Goal: Navigation & Orientation: Find specific page/section

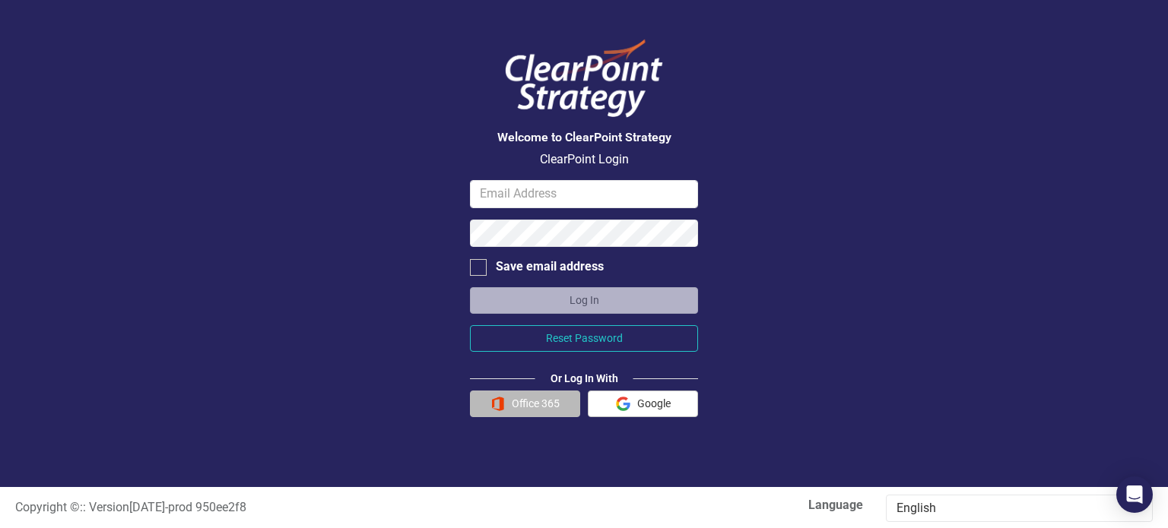
click at [524, 401] on button "Office 365" at bounding box center [525, 404] width 110 height 27
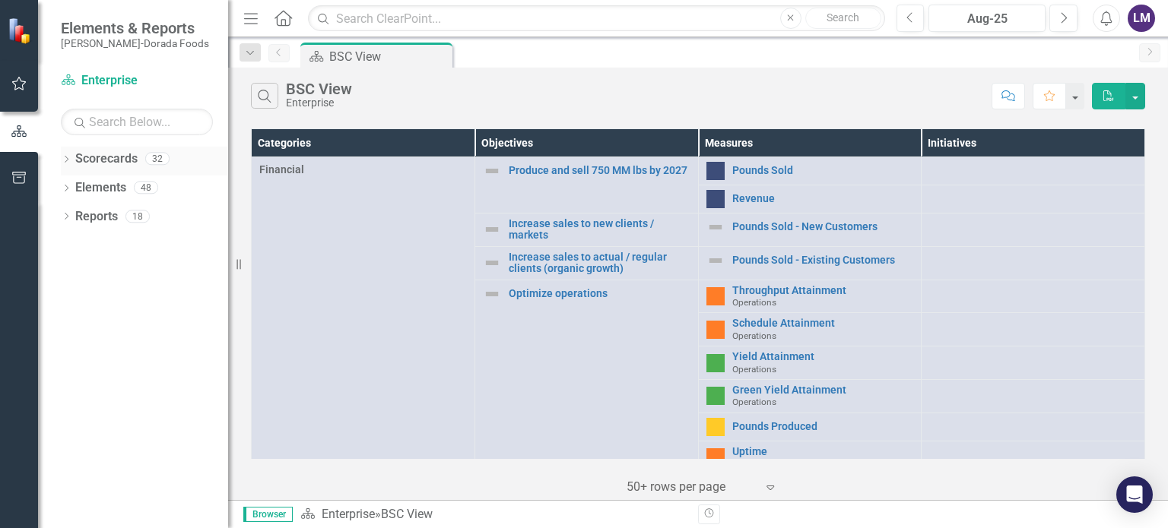
click at [67, 158] on icon "Dropdown" at bounding box center [66, 161] width 11 height 8
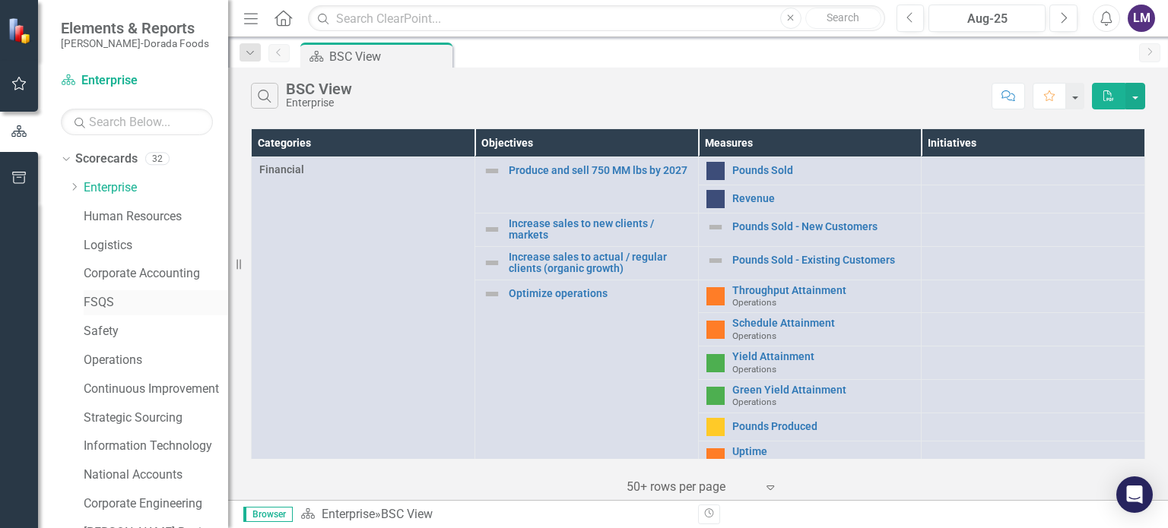
click at [102, 301] on link "FSQS" at bounding box center [156, 302] width 144 height 17
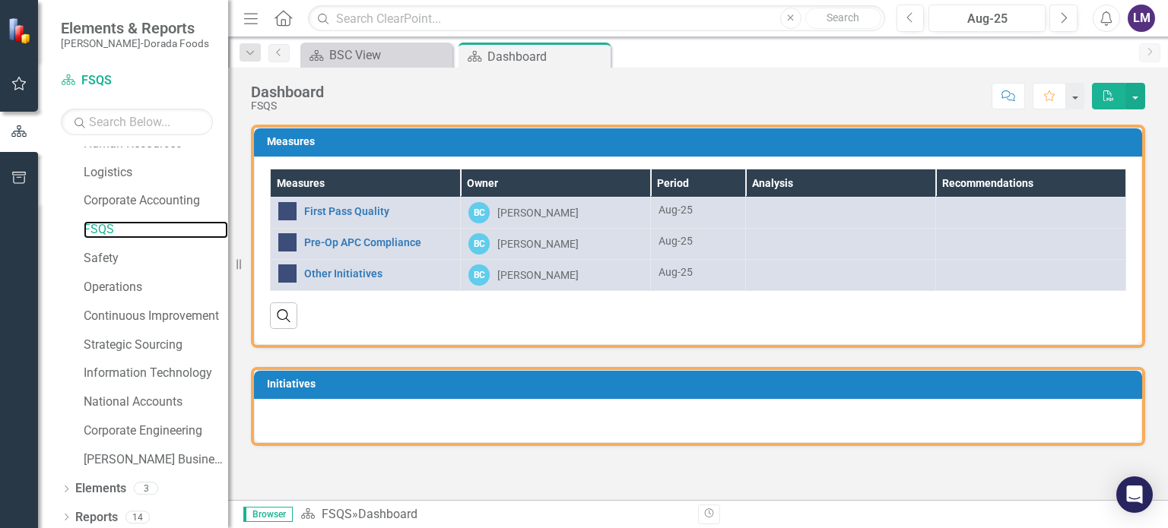
scroll to position [78, 0]
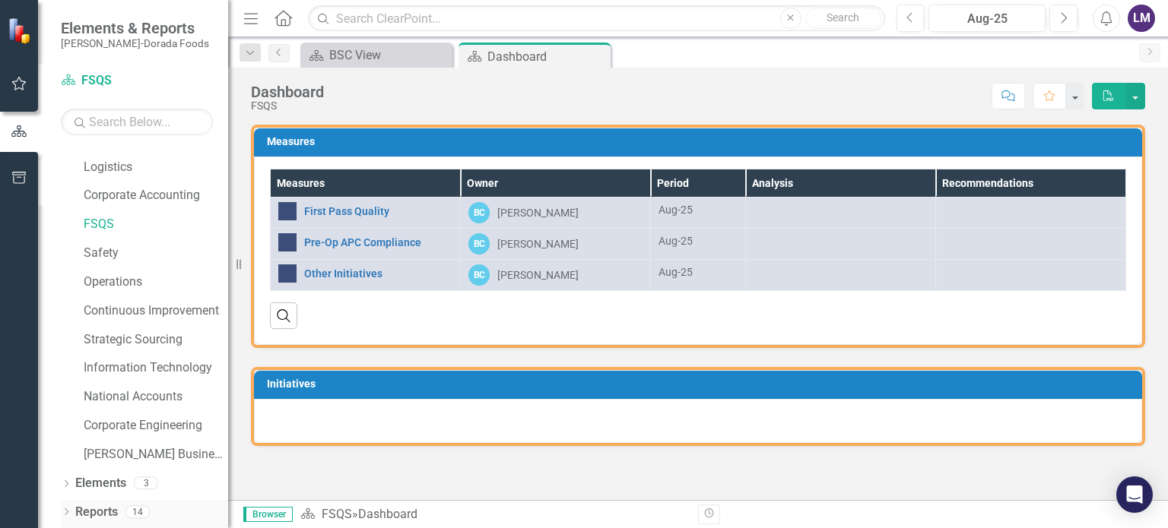
click at [68, 512] on icon "Dropdown" at bounding box center [66, 513] width 11 height 8
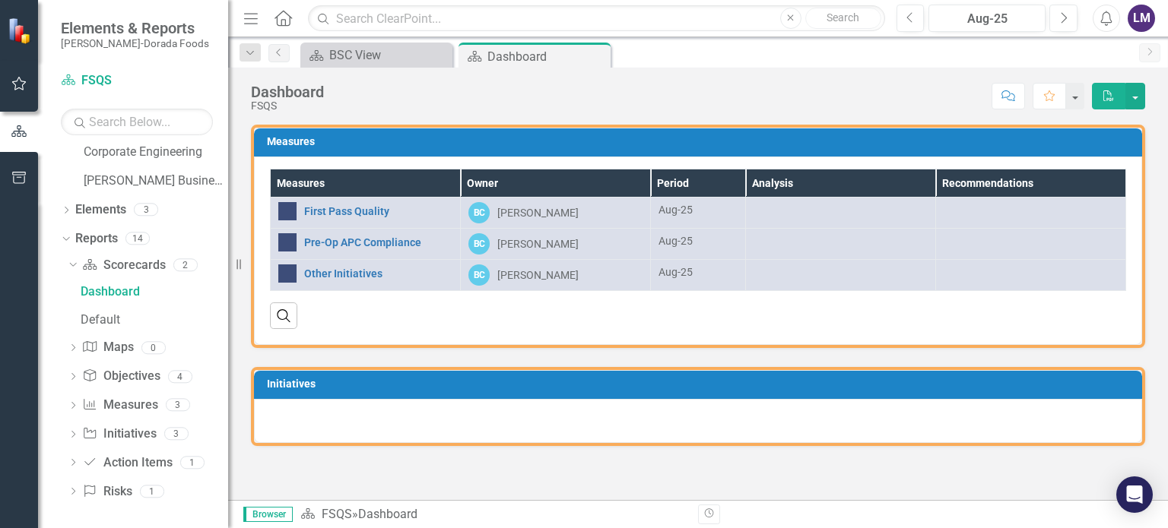
scroll to position [354, 0]
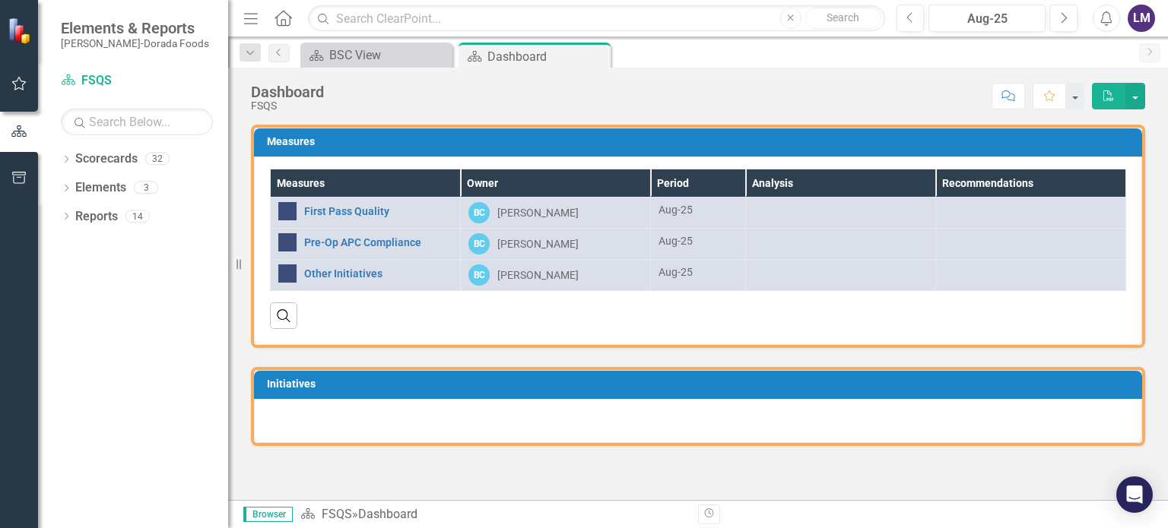
drag, startPoint x: 1075, startPoint y: 0, endPoint x: 801, endPoint y: 90, distance: 288.3
click at [760, 100] on div "Score: N/A Aug-25 Completed Comment Favorite PDF" at bounding box center [738, 96] width 814 height 26
